Goal: Information Seeking & Learning: Learn about a topic

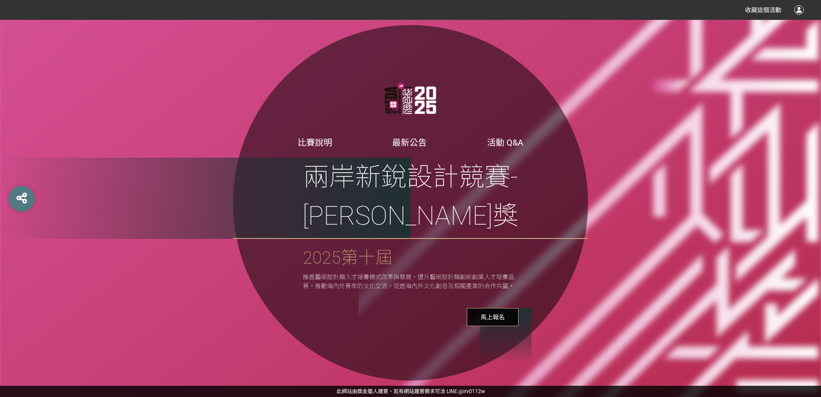
click at [407, 148] on link "最新公告" at bounding box center [409, 142] width 35 height 10
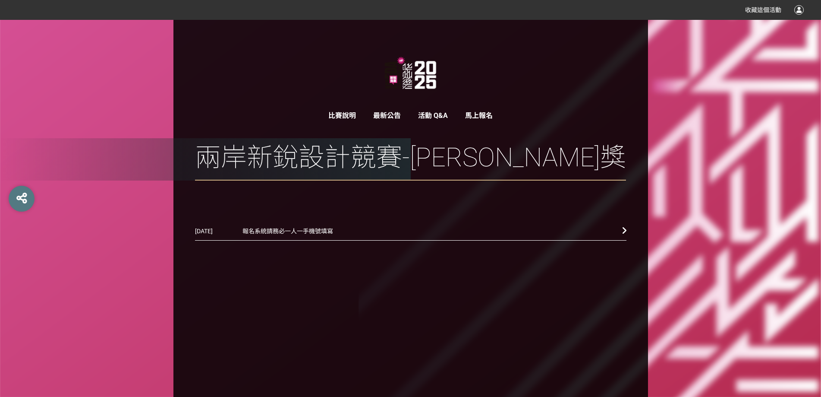
click at [345, 113] on span "比賽說明" at bounding box center [343, 115] width 28 height 8
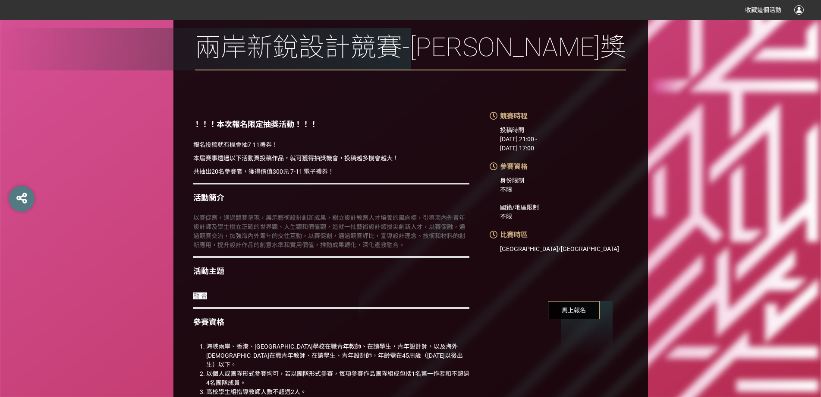
scroll to position [130, 0]
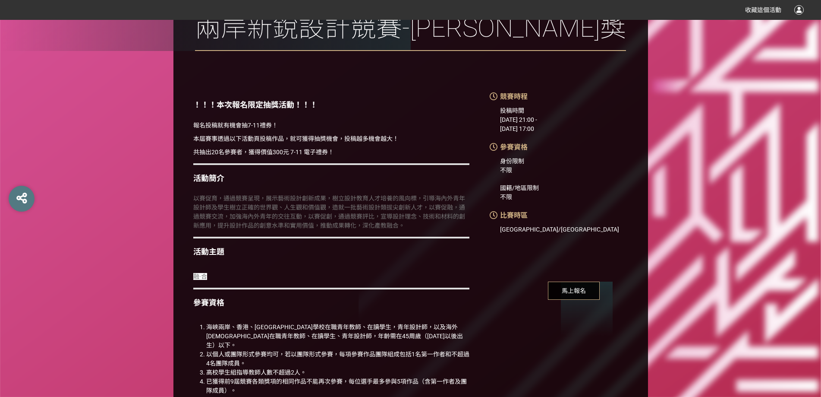
drag, startPoint x: 518, startPoint y: 126, endPoint x: 562, endPoint y: 130, distance: 43.9
click at [562, 130] on div "投稿時間 [DATE] 21:00 - [DATE] 17:00" at bounding box center [574, 119] width 148 height 27
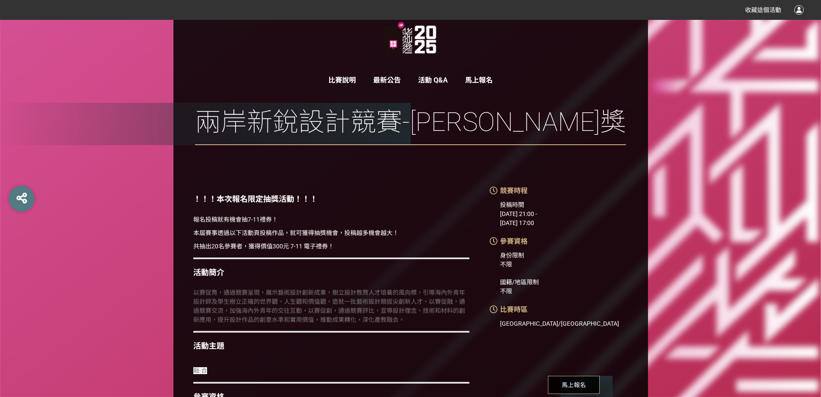
scroll to position [0, 0]
